Goal: Task Accomplishment & Management: Use online tool/utility

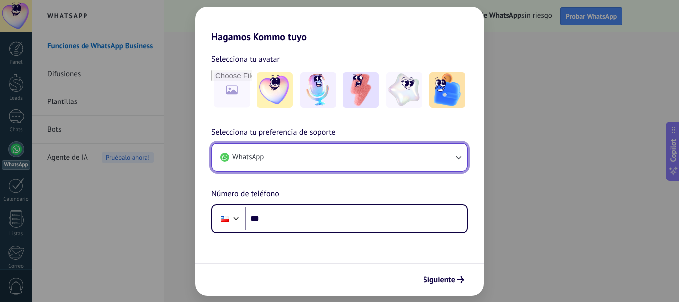
click at [360, 152] on button "WhatsApp" at bounding box center [339, 157] width 254 height 27
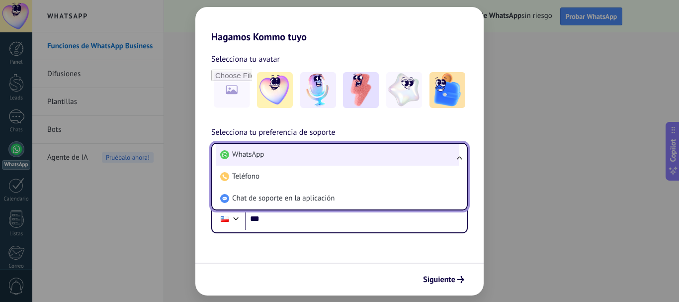
click at [360, 155] on li "WhatsApp" at bounding box center [337, 155] width 242 height 22
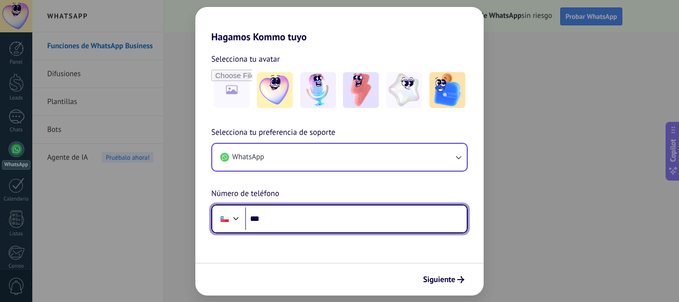
click at [340, 222] on input "***" at bounding box center [356, 218] width 222 height 23
type input "**"
type input "**********"
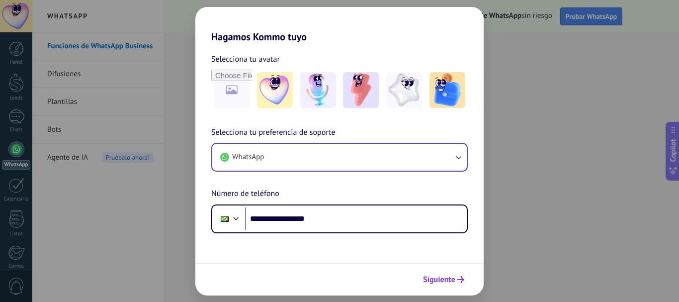
click at [432, 274] on button "Siguiente" at bounding box center [443, 279] width 50 height 17
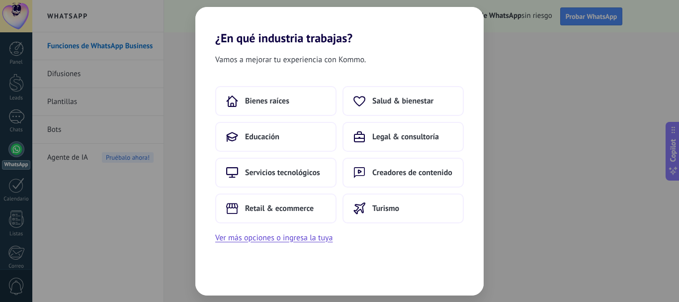
click at [521, 201] on div "¿En qué industria trabajas? Vamos a mejorar tu experiencia con Kommo. Bienes ra…" at bounding box center [339, 151] width 679 height 302
click at [312, 101] on button "Bienes raíces" at bounding box center [275, 101] width 121 height 30
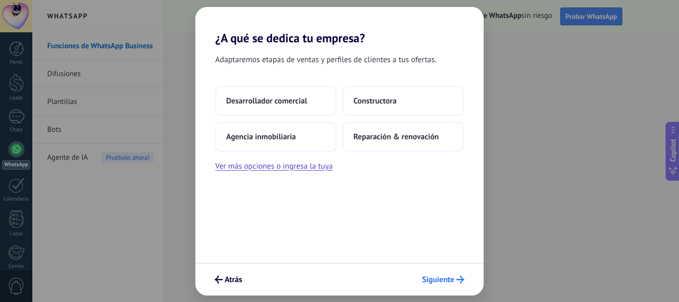
click at [436, 282] on span "Siguiente" at bounding box center [438, 279] width 32 height 7
click at [293, 107] on button "Desarrollador comercial" at bounding box center [275, 101] width 121 height 30
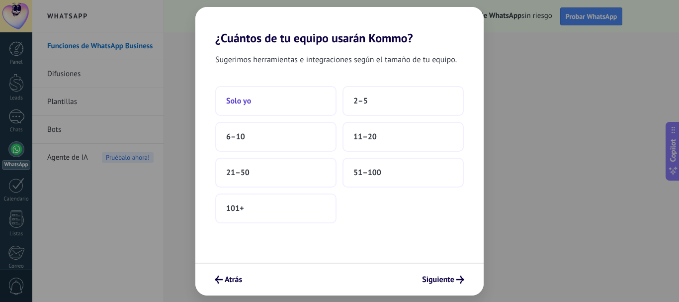
click at [293, 96] on button "Solo yo" at bounding box center [275, 101] width 121 height 30
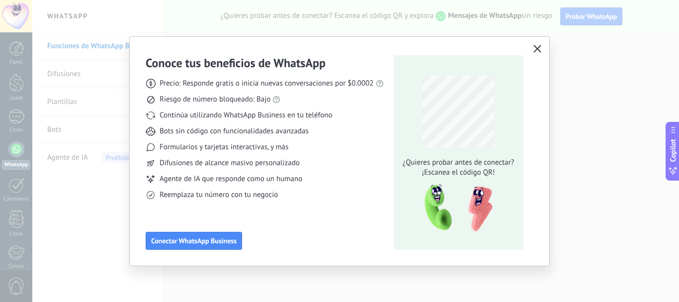
click at [538, 50] on use "button" at bounding box center [536, 48] width 7 height 7
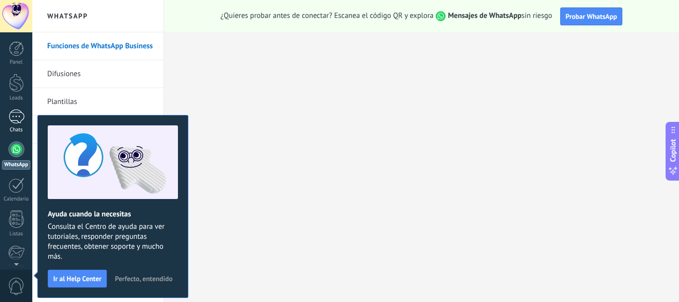
click at [17, 114] on div at bounding box center [16, 116] width 16 height 14
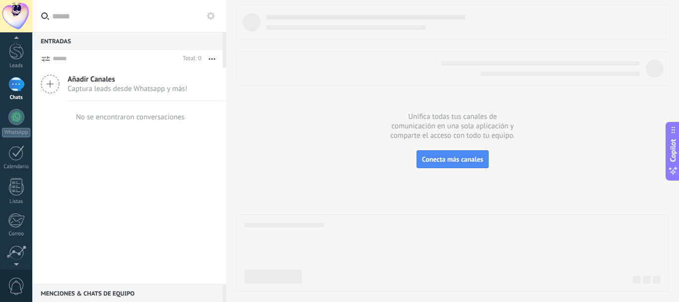
scroll to position [50, 0]
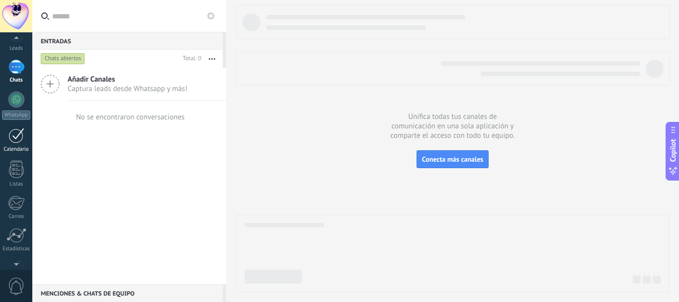
click at [17, 141] on div at bounding box center [16, 135] width 16 height 15
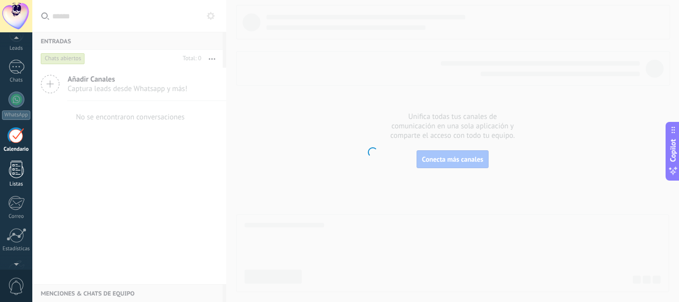
click at [18, 172] on div at bounding box center [16, 168] width 15 height 17
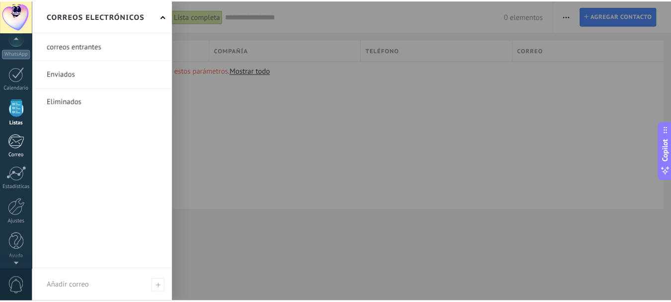
scroll to position [112, 0]
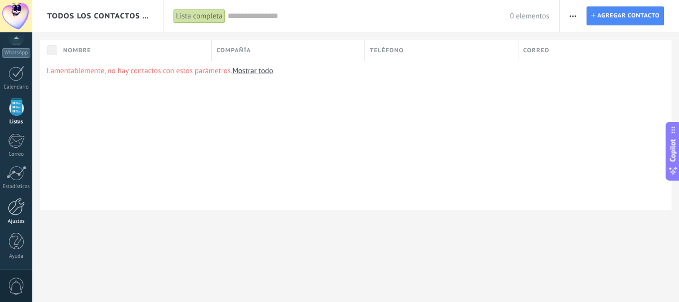
click at [17, 211] on div at bounding box center [16, 206] width 17 height 17
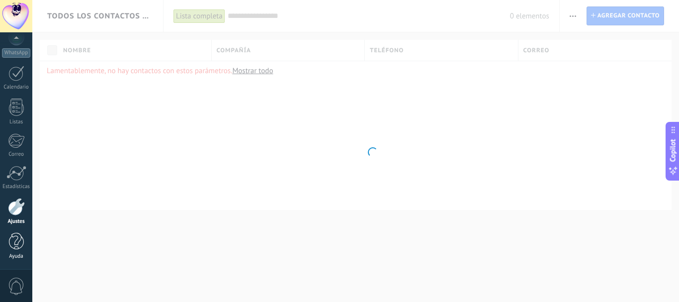
click at [19, 245] on div at bounding box center [16, 240] width 15 height 17
